Goal: Book appointment/travel/reservation

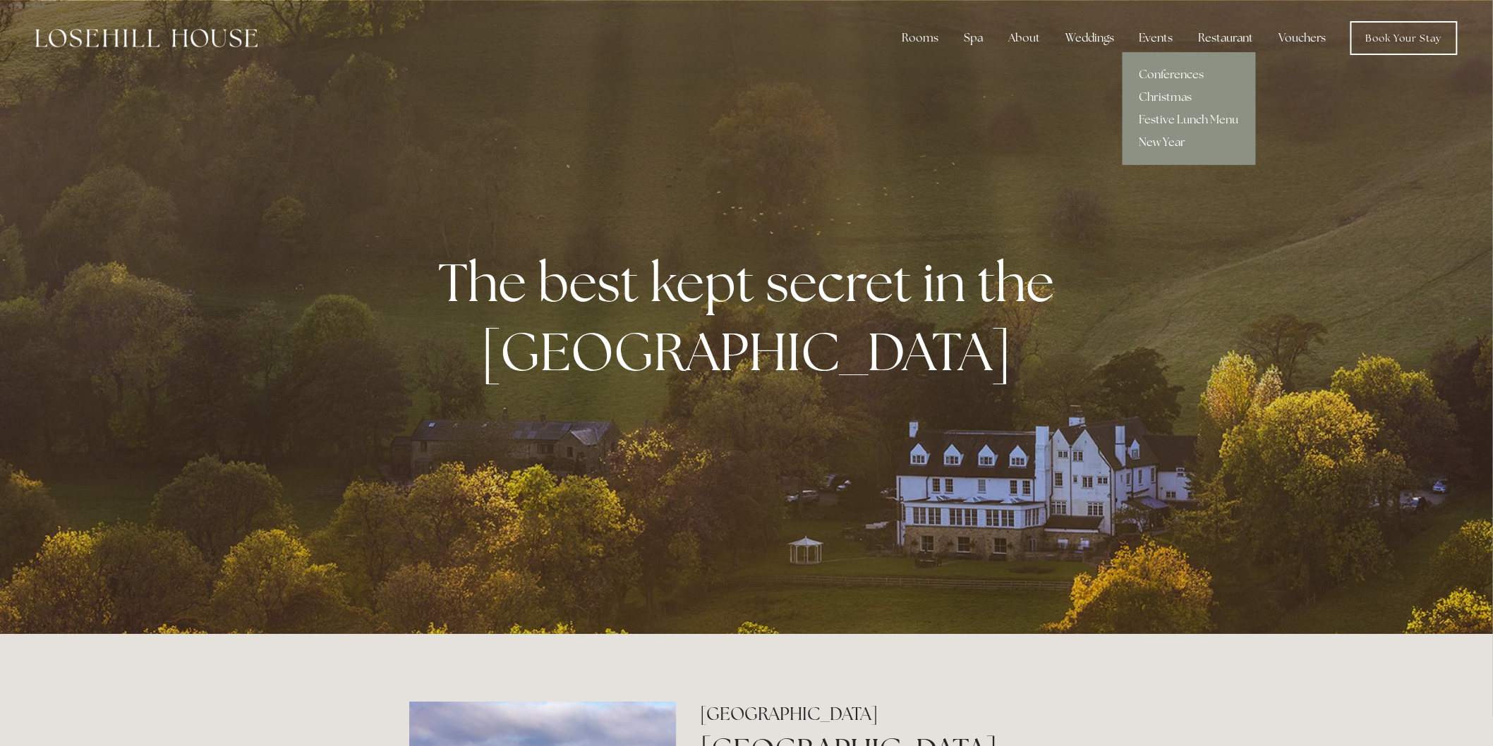
click at [1151, 146] on link "New Year" at bounding box center [1188, 142] width 133 height 23
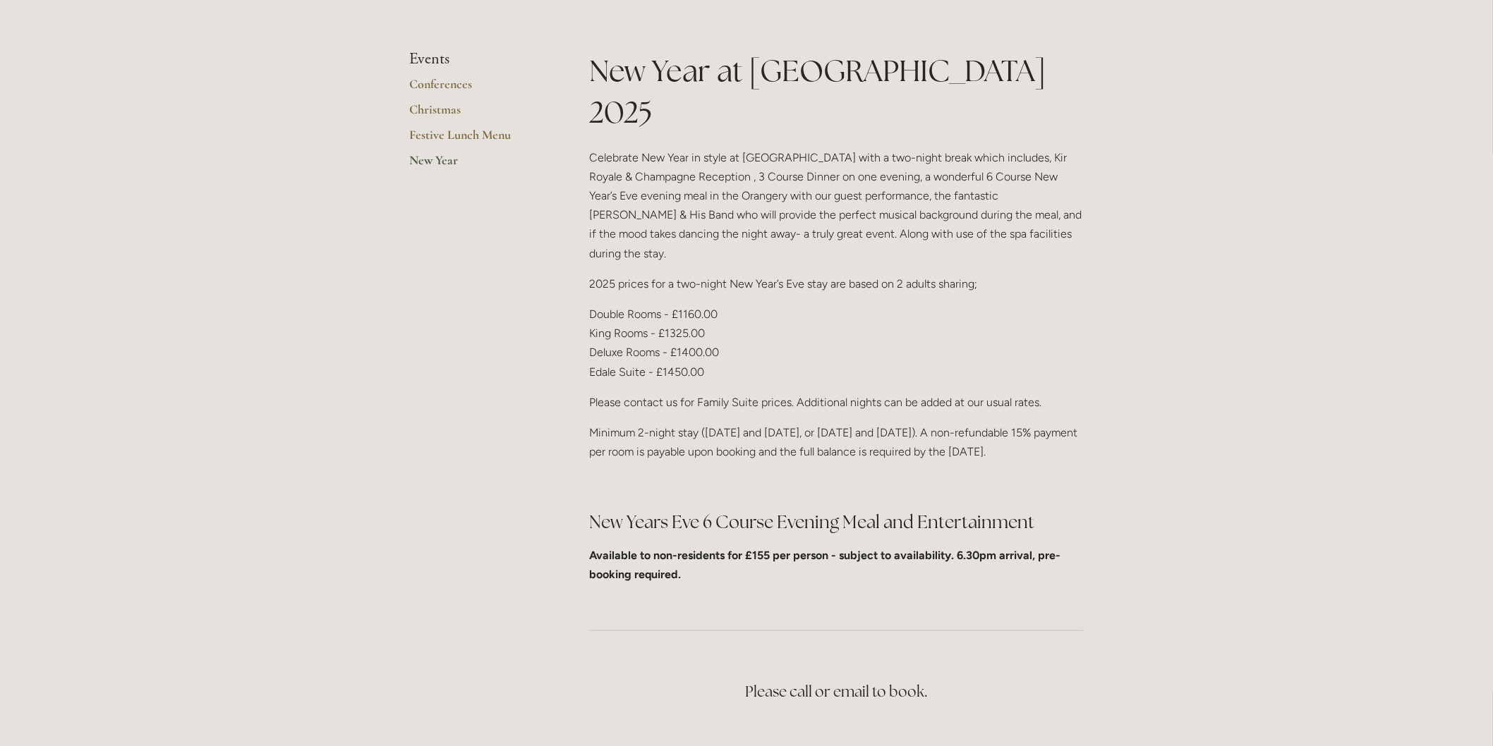
scroll to position [391, 0]
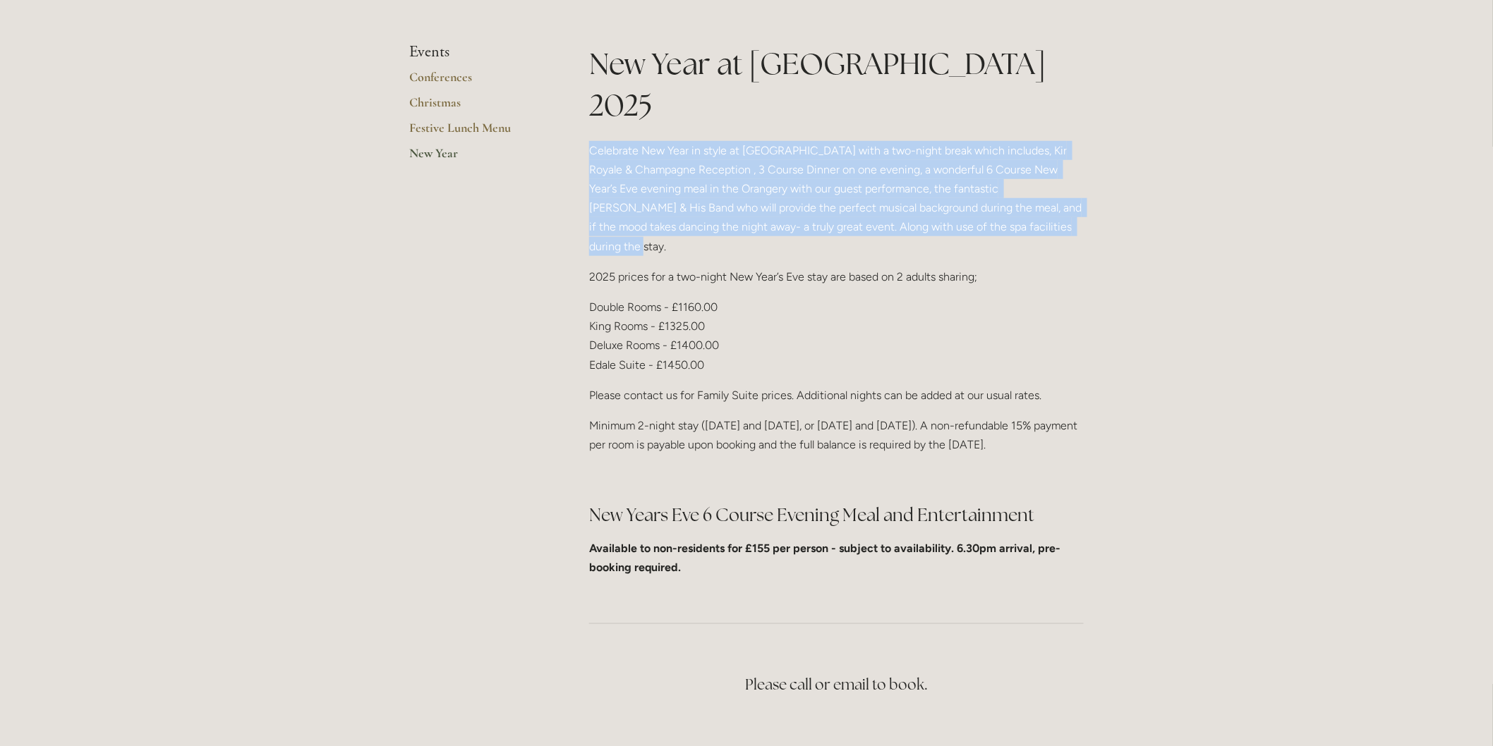
drag, startPoint x: 591, startPoint y: 107, endPoint x: 1066, endPoint y: 182, distance: 480.7
click at [1066, 182] on p "Celebrate New Year in style at Losehill House with a two-night break which incl…" at bounding box center [836, 198] width 494 height 115
copy p "Celebrate New Year in style at Losehill House with a two-night break which incl…"
